Goal: Task Accomplishment & Management: Use online tool/utility

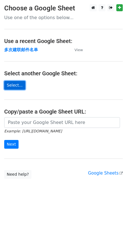
click at [16, 87] on link "Select..." at bounding box center [14, 85] width 21 height 9
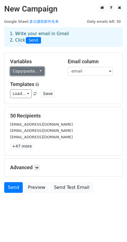
click at [34, 69] on link "Copy/paste..." at bounding box center [27, 71] width 34 height 9
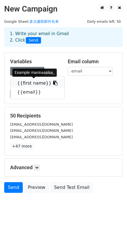
click at [31, 81] on link "{{first name}}" at bounding box center [37, 83] width 54 height 9
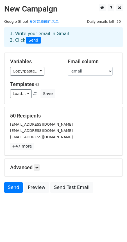
click at [21, 151] on div "50 Recipients [EMAIL_ADDRESS][DOMAIN_NAME] [EMAIL_ADDRESS][DOMAIN_NAME] [EMAIL_…" at bounding box center [64, 131] width 118 height 48
click at [29, 148] on link "+47 more" at bounding box center [22, 146] width 24 height 7
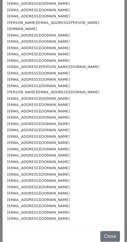
scroll to position [125, 0]
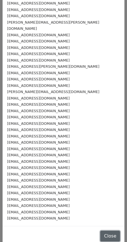
click at [100, 231] on button "Close" at bounding box center [110, 236] width 20 height 11
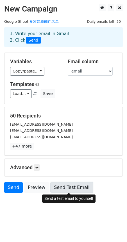
click at [71, 192] on link "Send Test Email" at bounding box center [71, 187] width 43 height 11
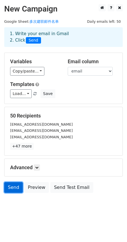
click at [11, 189] on link "Send" at bounding box center [13, 187] width 19 height 11
